Goal: Task Accomplishment & Management: Complete application form

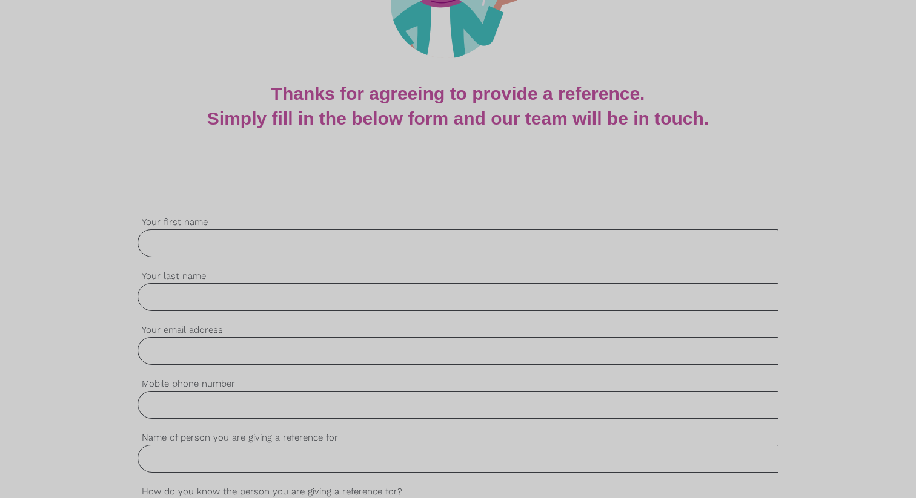
click at [277, 237] on input "Your first name" at bounding box center [457, 243] width 641 height 28
type input "[PERSON_NAME]"
type input "[EMAIL_ADDRESS][DOMAIN_NAME]"
type input "0414726361"
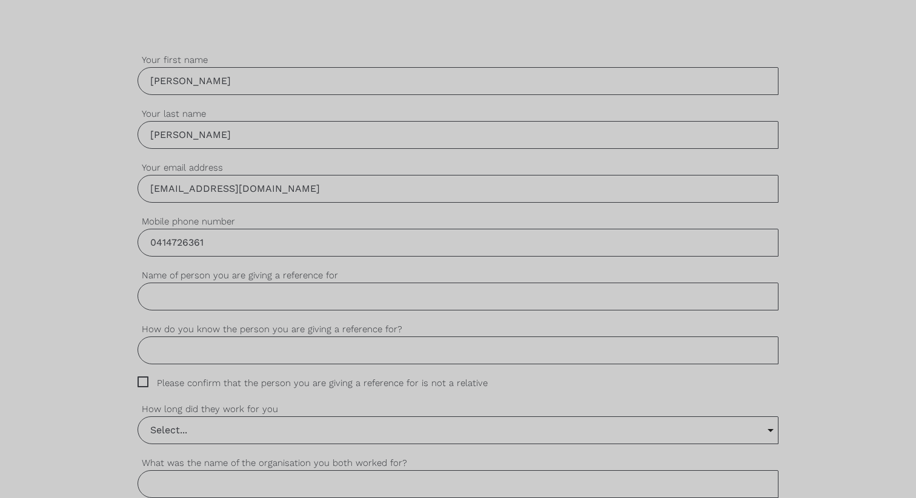
scroll to position [357, 0]
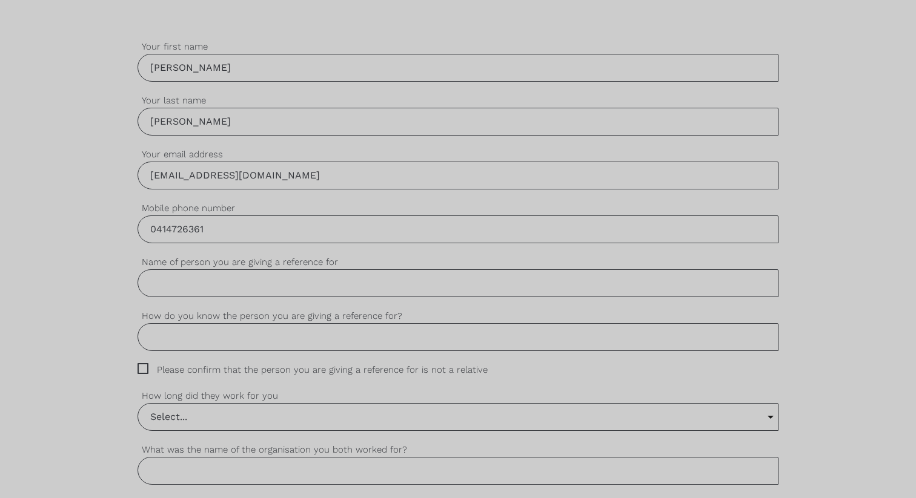
click at [255, 289] on input "Name of person you are giving a reference for" at bounding box center [457, 283] width 641 height 28
type input "[PERSON_NAME]"
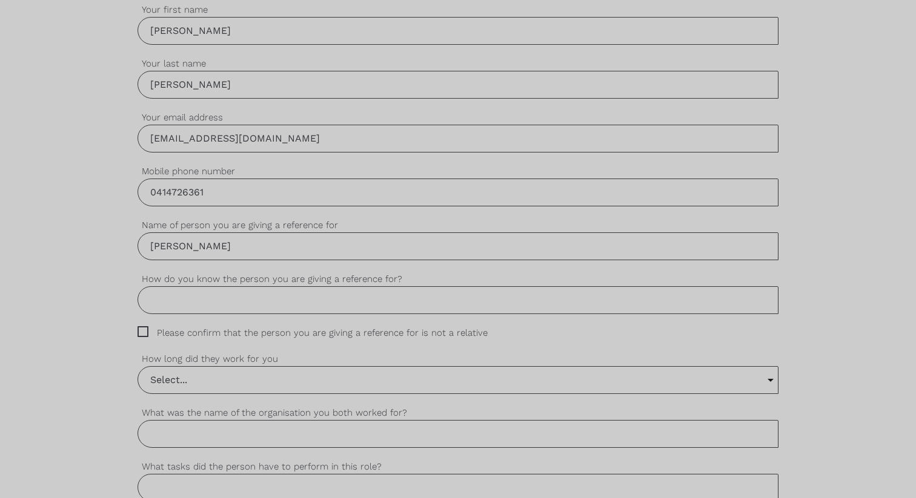
scroll to position [417, 0]
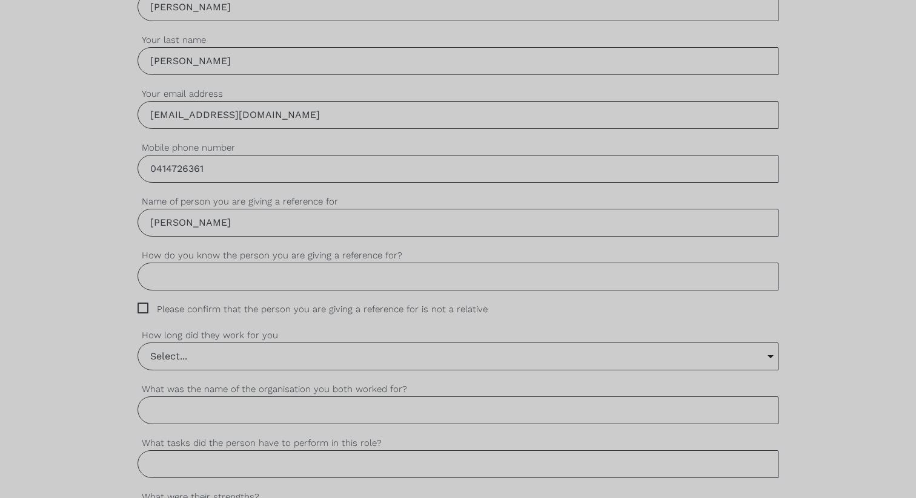
click at [227, 281] on input "How do you know the person you are giving a reference for?" at bounding box center [457, 277] width 641 height 28
type input "f"
type input "F"
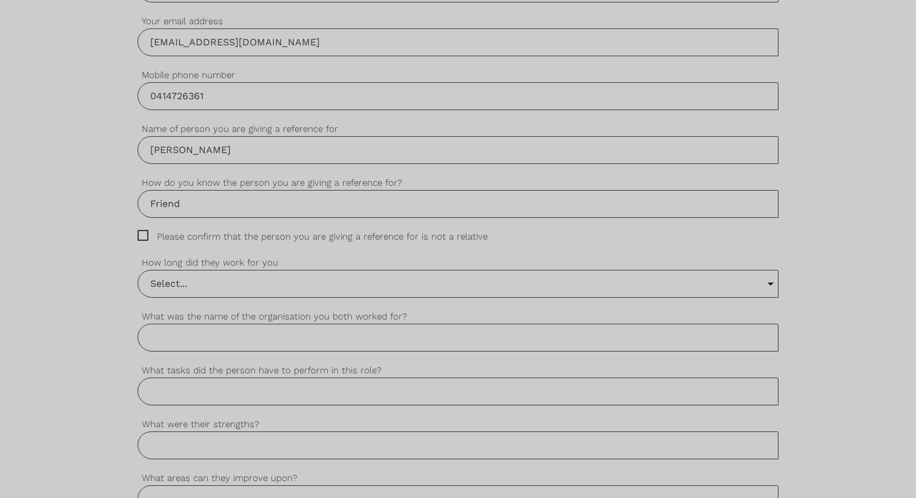
scroll to position [515, 0]
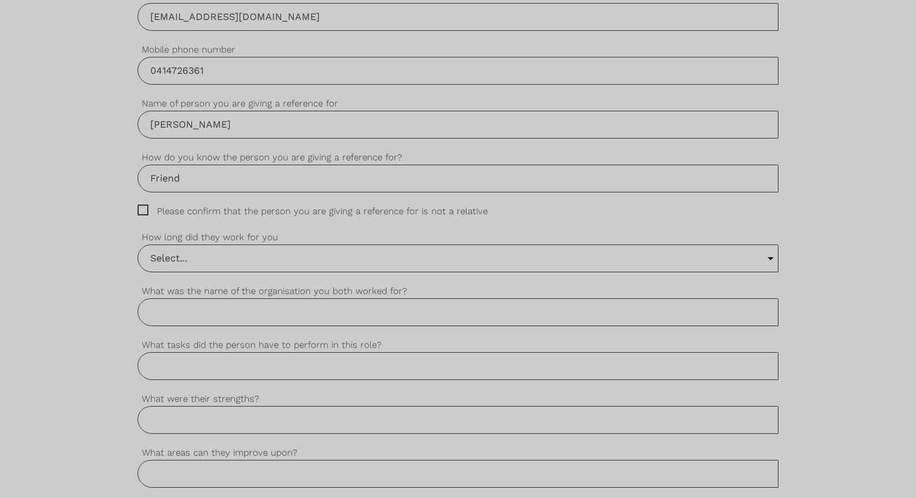
type input "Friend"
click at [192, 260] on input "Select..." at bounding box center [457, 258] width 639 height 27
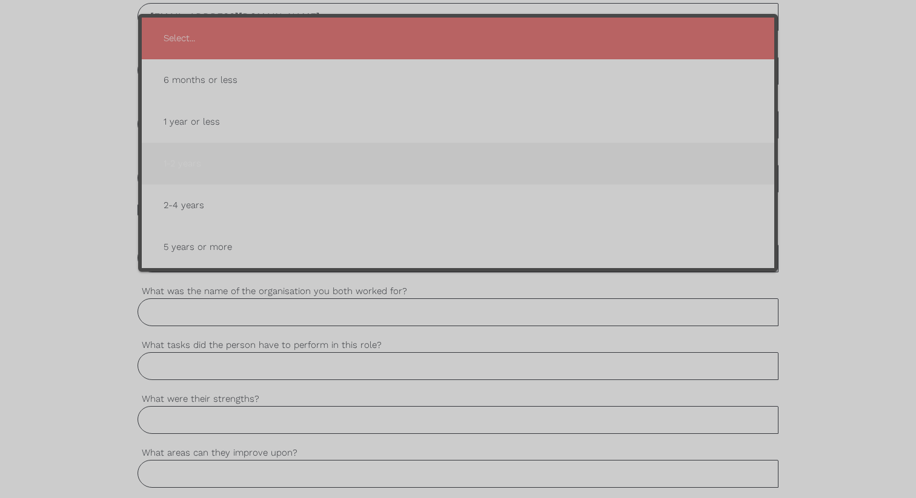
click at [192, 159] on span "1-2 years" at bounding box center [458, 164] width 608 height 30
type input "1-2 years"
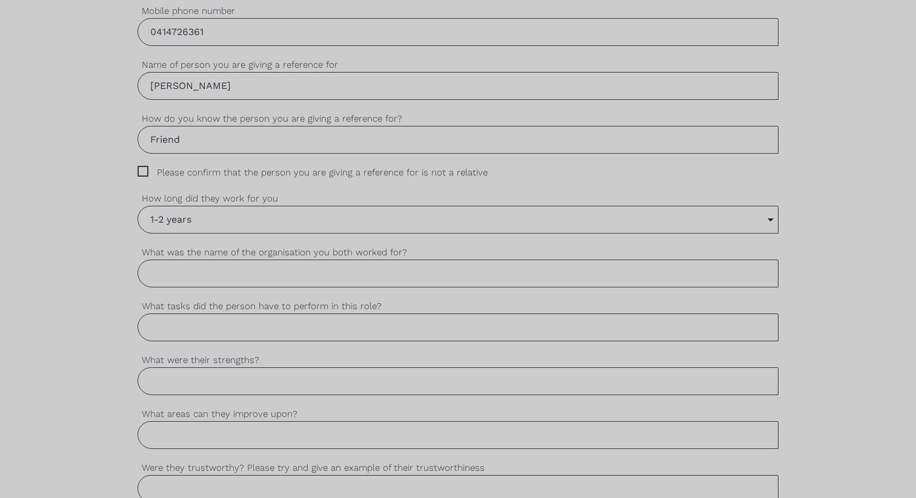
scroll to position [559, 0]
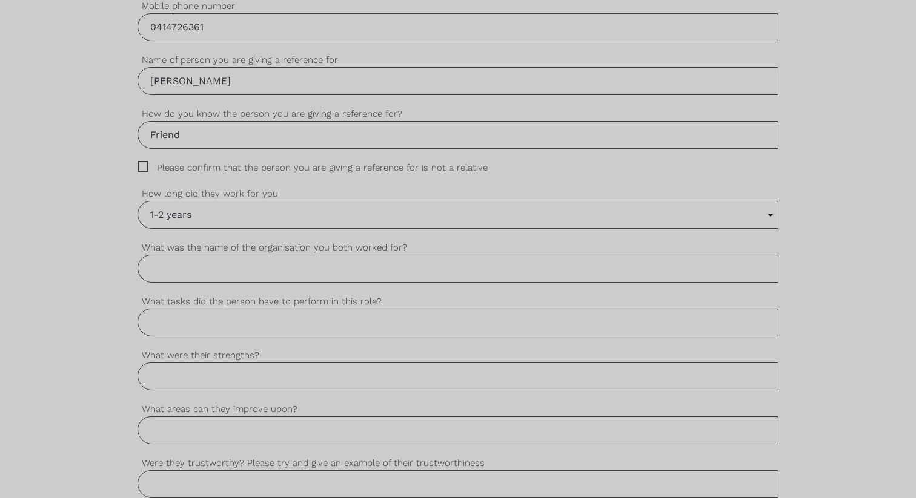
click at [217, 262] on input "What was the name of the organisation you both worked for?" at bounding box center [457, 269] width 641 height 28
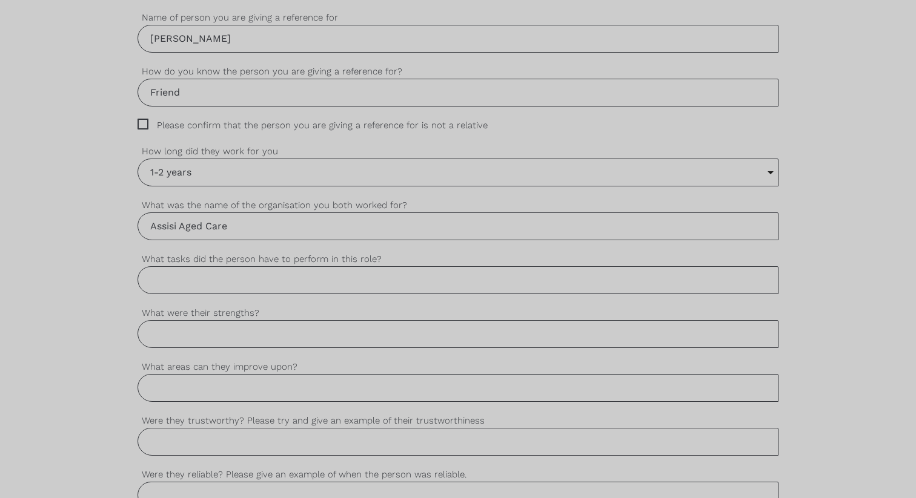
scroll to position [605, 0]
type input "Assisi Aged Care"
click at [221, 269] on input "What tasks did the person have to perform in this role?" at bounding box center [457, 277] width 641 height 28
click at [200, 282] on input "What tasks did the person have to perform in this role?" at bounding box center [457, 277] width 641 height 28
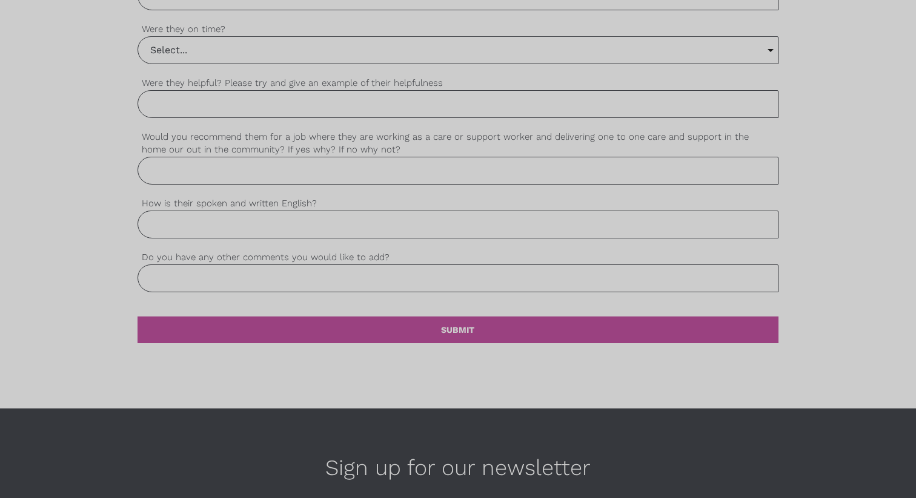
scroll to position [1119, 0]
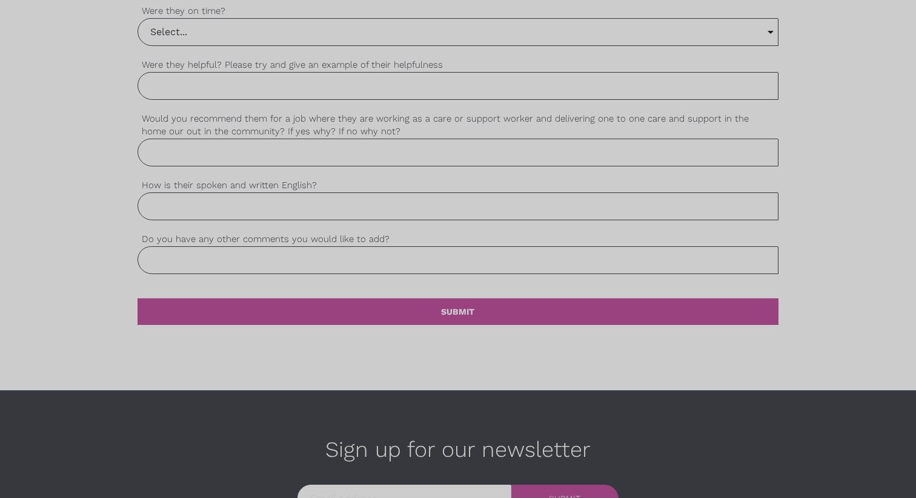
click at [213, 252] on input "Do you have any other comments you would like to add?" at bounding box center [457, 260] width 641 height 28
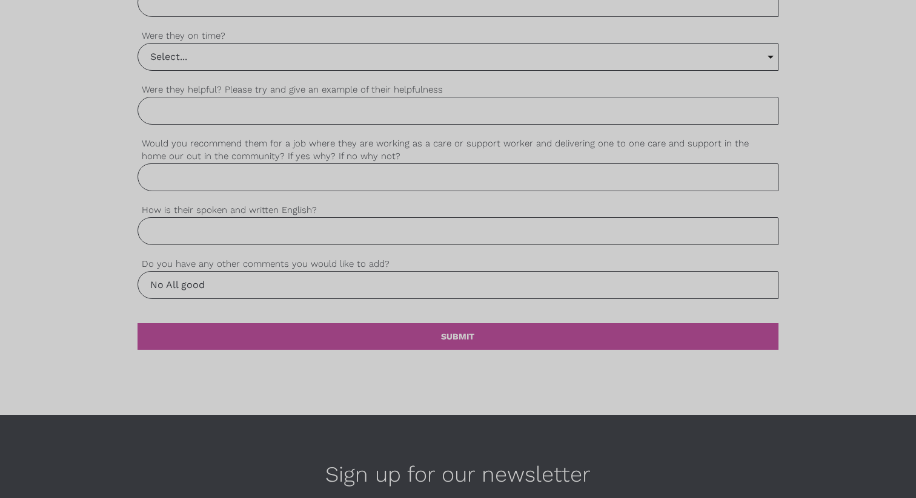
scroll to position [1089, 0]
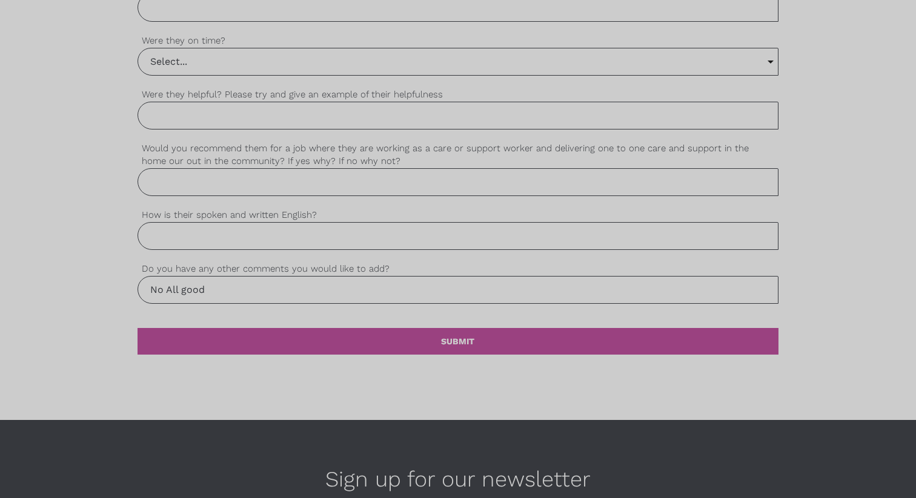
type input "No All good"
click at [203, 236] on input "How is their spoken and written English?" at bounding box center [457, 236] width 641 height 28
type input "h"
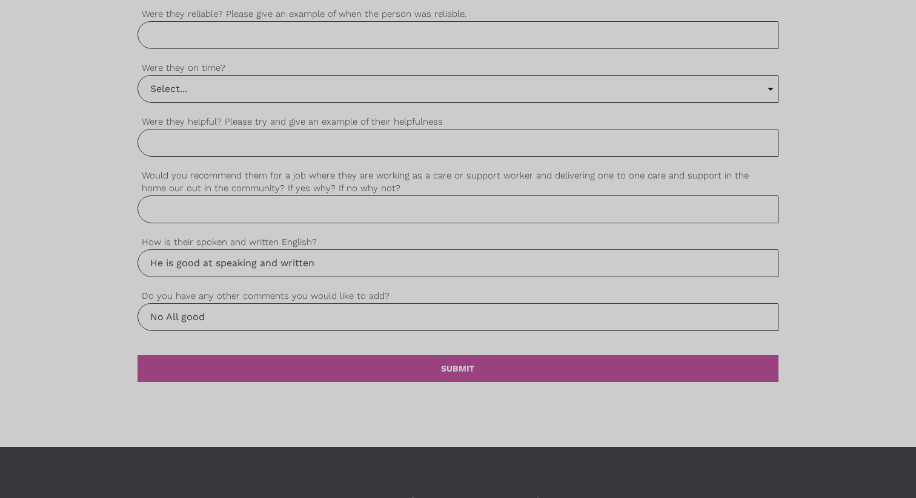
scroll to position [1061, 0]
type input "He is good at speaking and written"
click at [188, 207] on input "Would you recommend them for a job where they are working as a care or support …" at bounding box center [457, 210] width 641 height 28
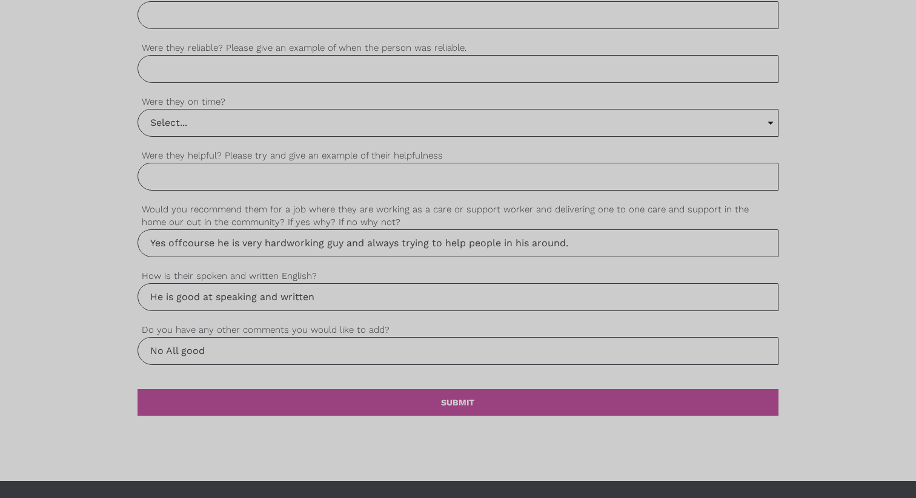
scroll to position [1024, 0]
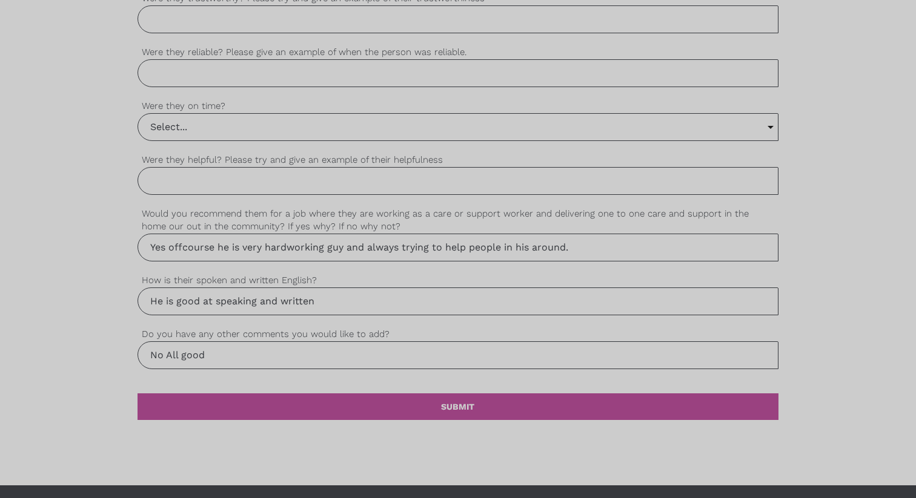
type input "Yes offcourse he is very hardworking guy and always trying to help people in hi…"
click at [171, 190] on input "Were they helpful? Please try and give an example of their helpfulness" at bounding box center [457, 181] width 641 height 28
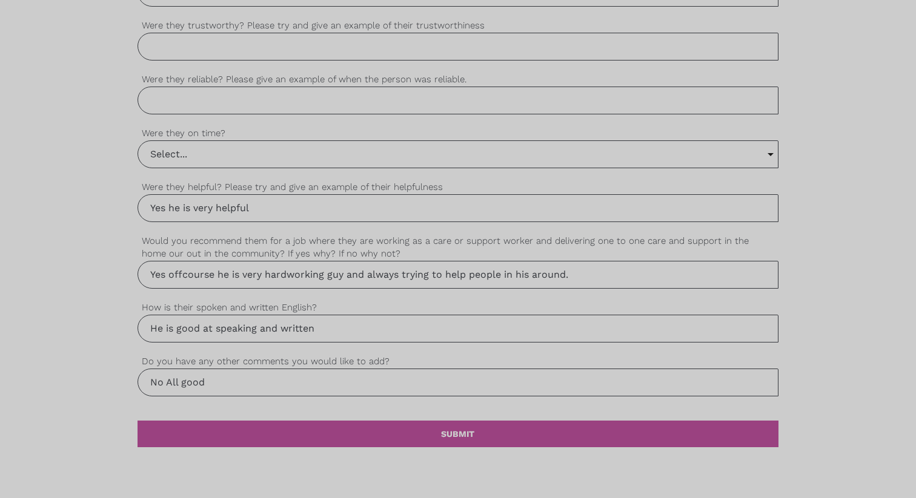
scroll to position [996, 0]
type input "Yes he is very helpful"
click at [171, 148] on input "Select..." at bounding box center [457, 155] width 639 height 27
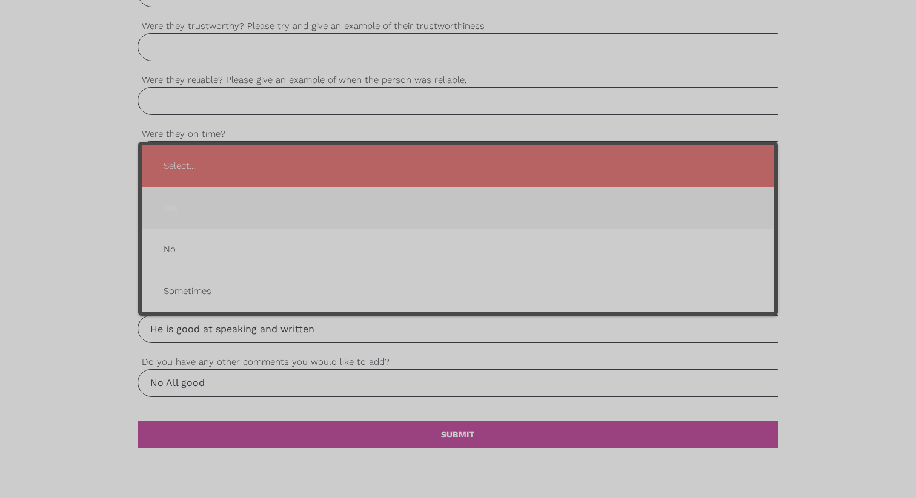
click at [188, 207] on span "Yes" at bounding box center [458, 208] width 608 height 30
type input "Yes"
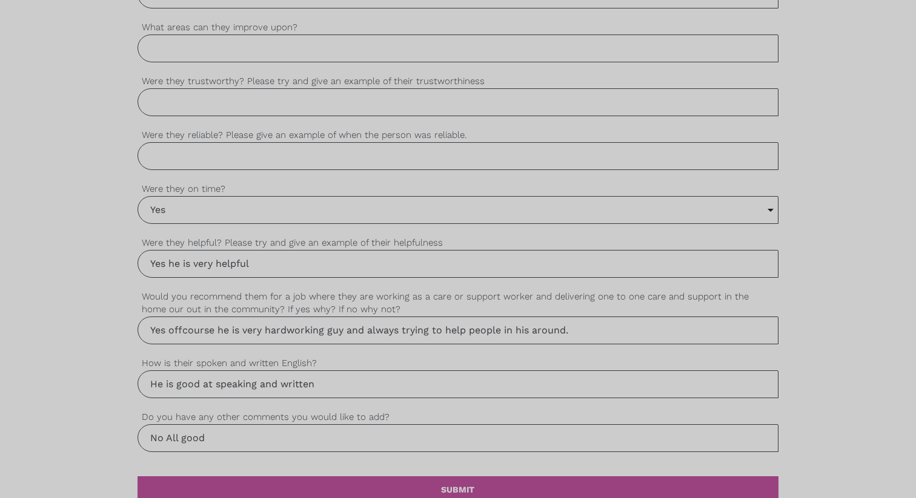
scroll to position [942, 0]
click at [198, 159] on input "Were they reliable? Please give an example of when the person was reliable." at bounding box center [457, 155] width 641 height 28
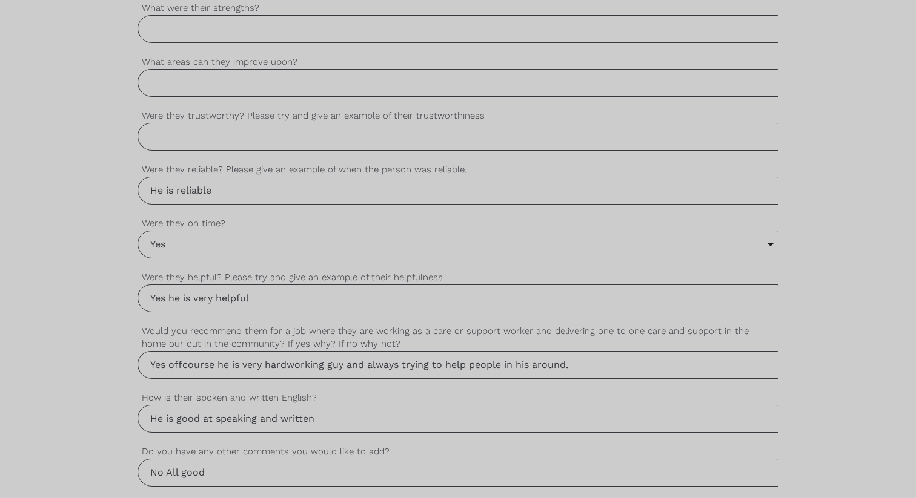
scroll to position [899, 0]
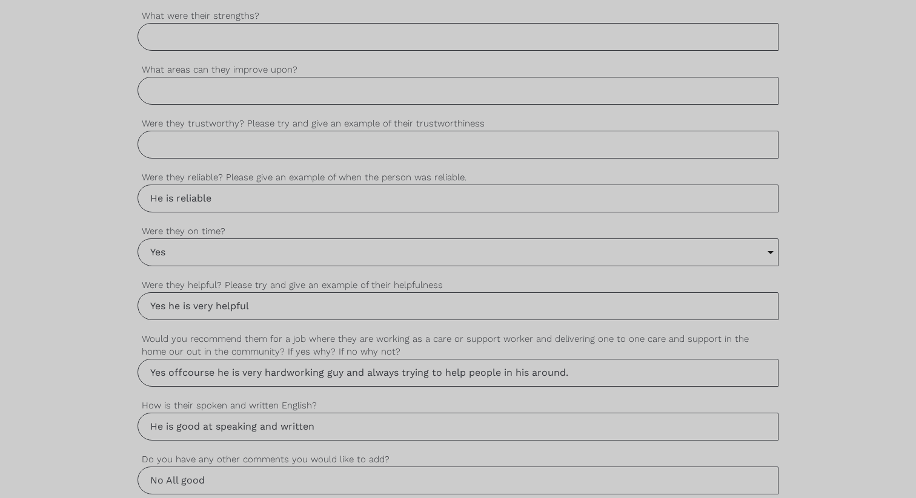
type input "He is reliable"
click at [186, 145] on input "Were they trustworthy? Please try and give an example of their trustworthiness" at bounding box center [457, 145] width 641 height 28
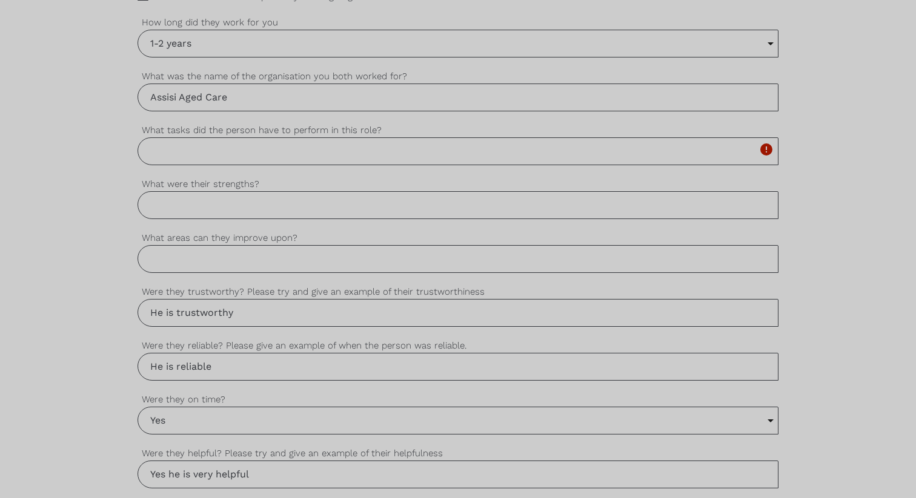
scroll to position [722, 0]
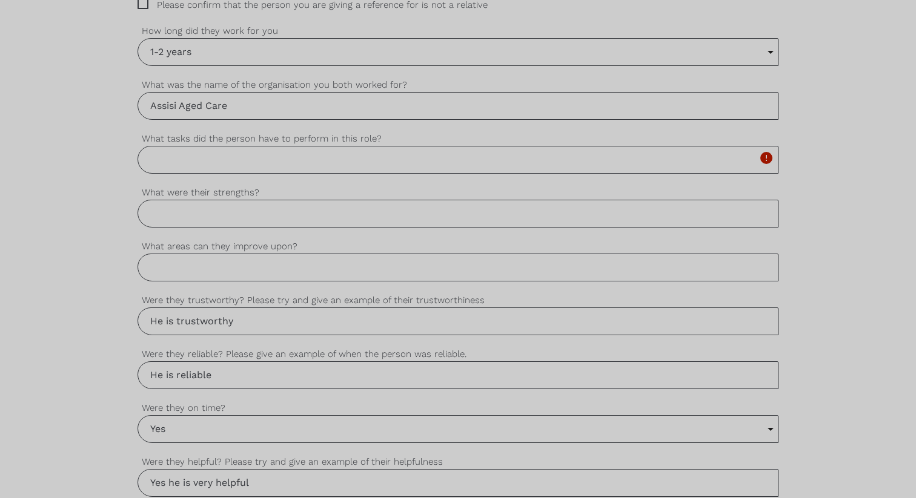
type input "He is trustworthy"
click at [175, 161] on input "What tasks did the person have to perform in this role?" at bounding box center [457, 160] width 641 height 28
click at [178, 226] on input "What were their strengths?" at bounding box center [457, 214] width 641 height 28
type input "h"
type input "He is hardworking guy and try to helps peoples around him"
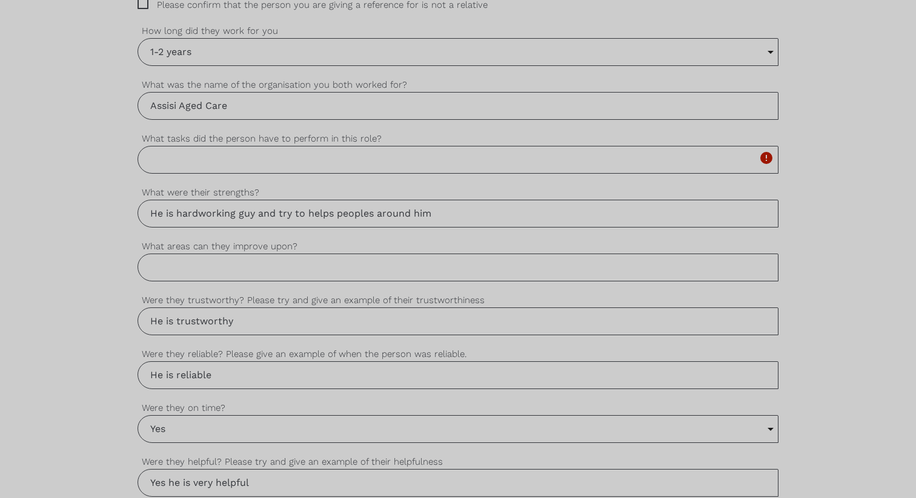
click at [180, 271] on input "What areas can they improve upon?" at bounding box center [457, 268] width 641 height 28
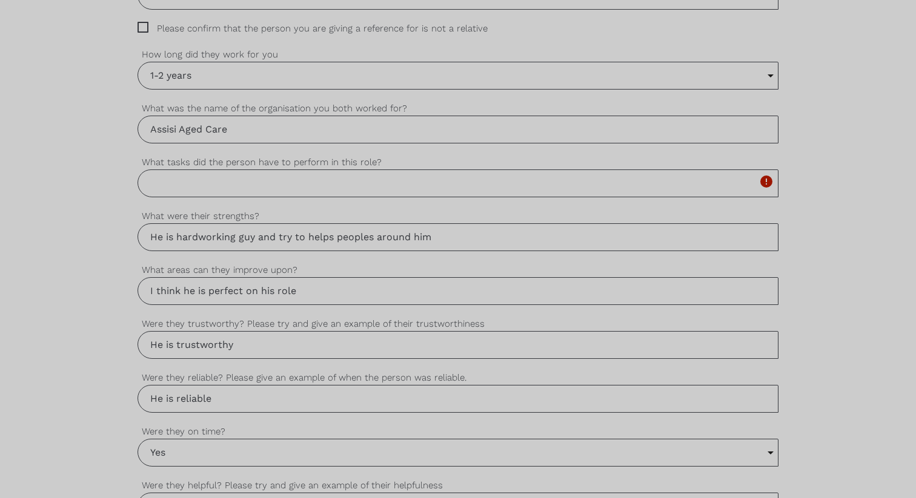
type input "I think he is perfect on his role"
click at [204, 184] on input "What tasks did the person have to perform in this role?" at bounding box center [457, 184] width 641 height 28
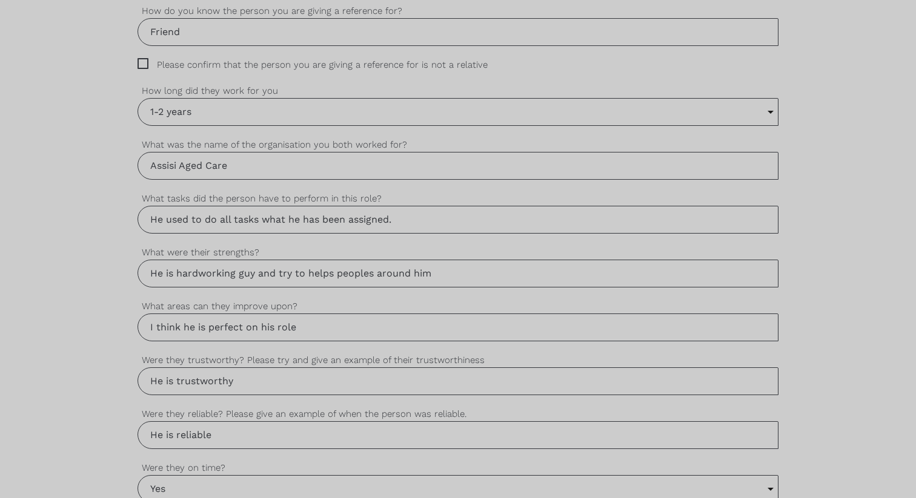
scroll to position [673, 0]
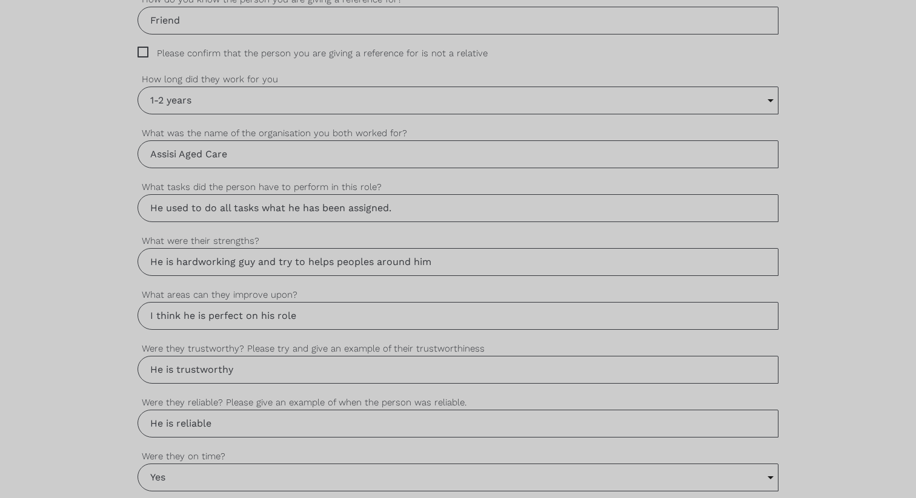
type input "He used to do all tasks what he has been assigned."
click at [143, 54] on span "Please confirm that the person you are giving a reference for is not a relative" at bounding box center [323, 54] width 373 height 14
click at [143, 54] on input "Please confirm that the person you are giving a reference for is not a relative" at bounding box center [141, 51] width 8 height 8
checkbox input "true"
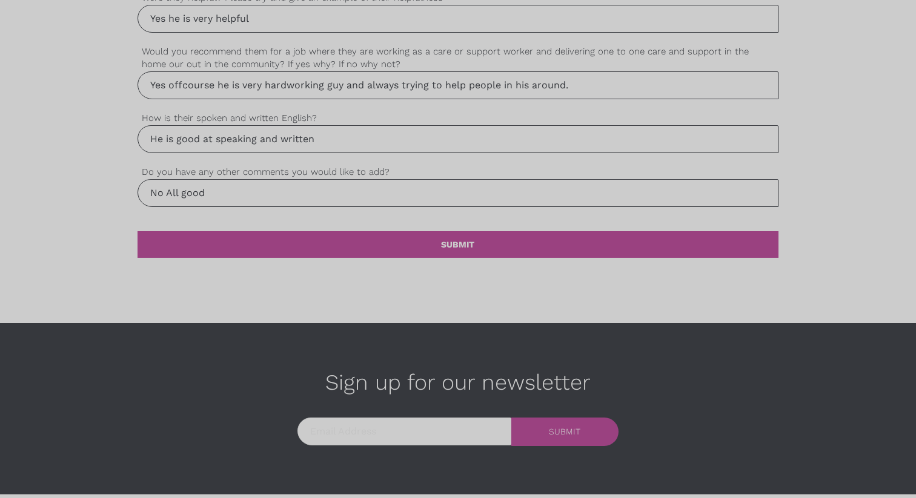
scroll to position [1237, 0]
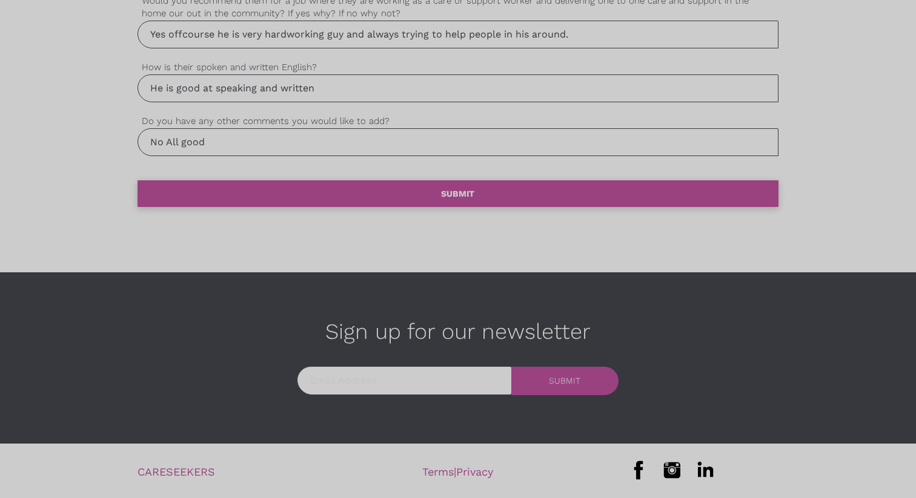
click at [457, 194] on b "SUBMIT" at bounding box center [457, 194] width 33 height 10
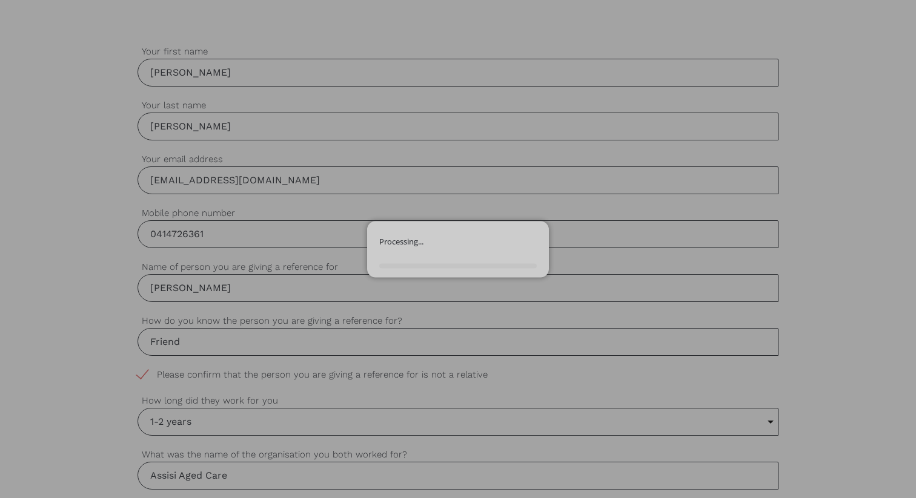
scroll to position [205, 0]
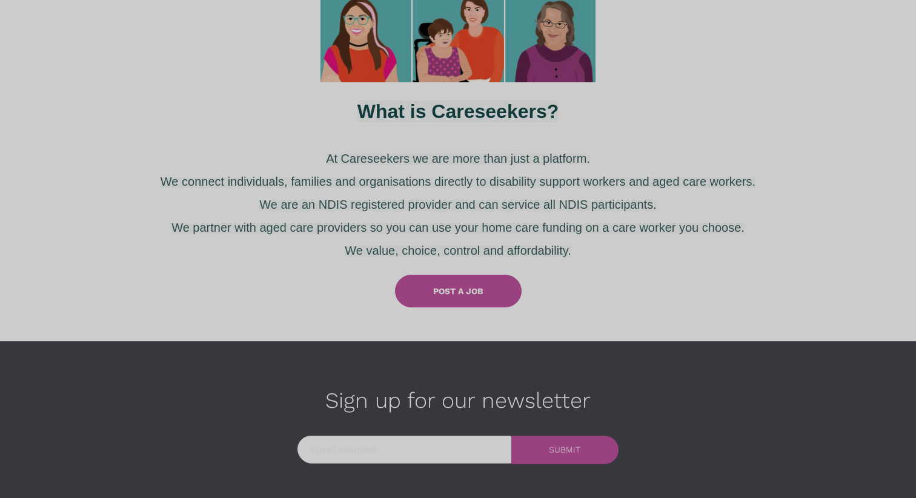
scroll to position [566, 0]
